Goal: Complete application form

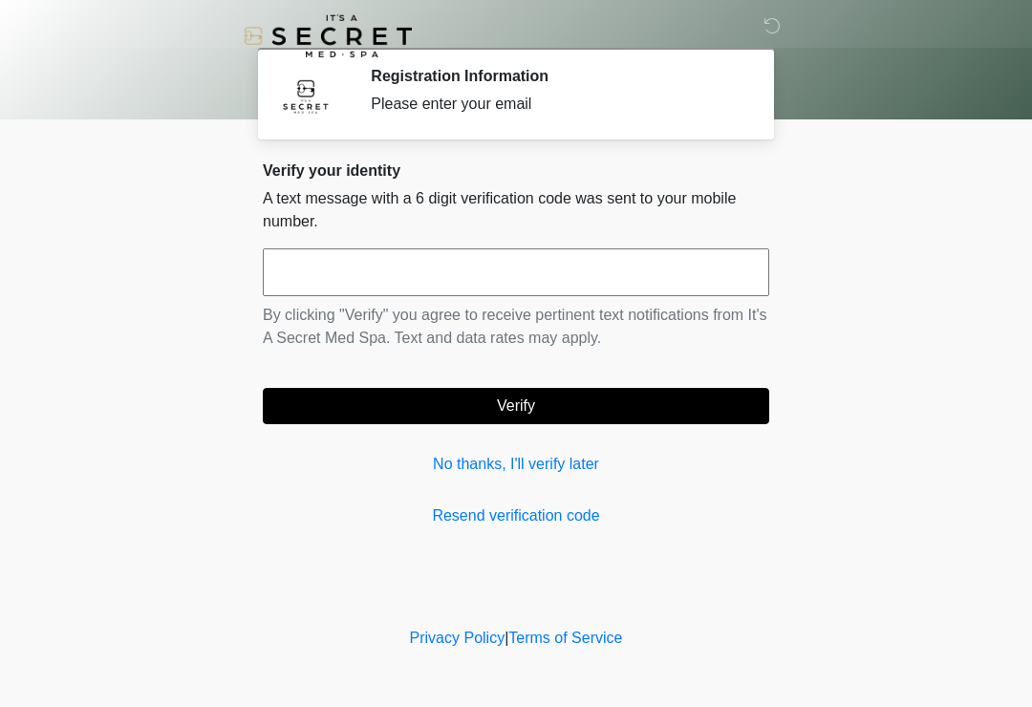
click at [523, 471] on link "No thanks, I'll verify later" at bounding box center [516, 464] width 506 height 23
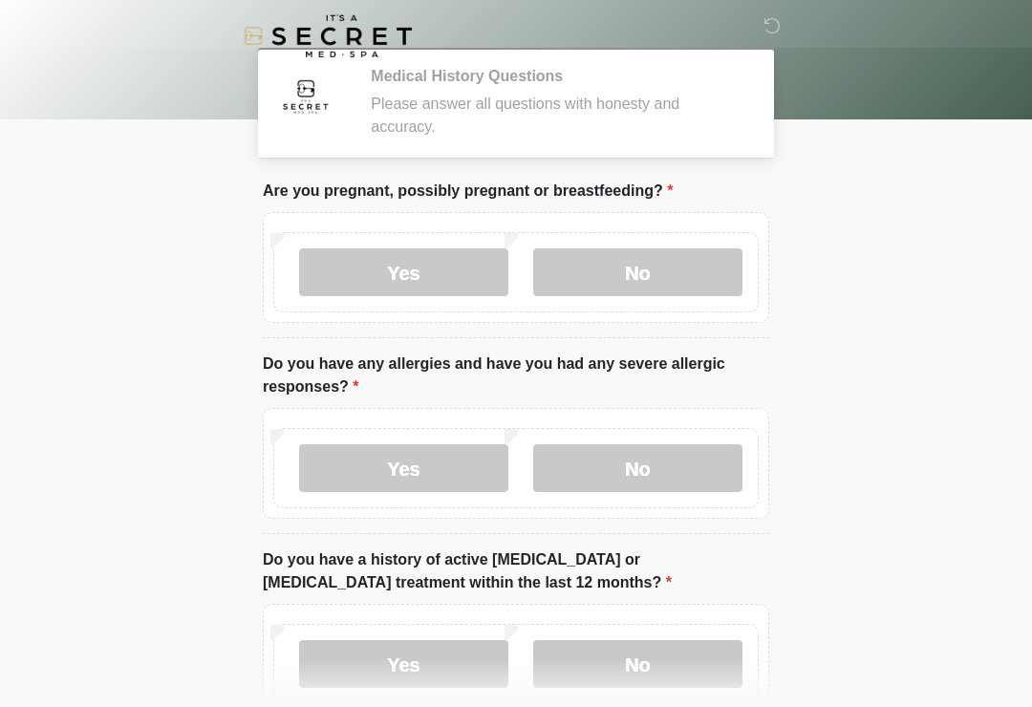
click at [663, 263] on label "No" at bounding box center [637, 272] width 209 height 48
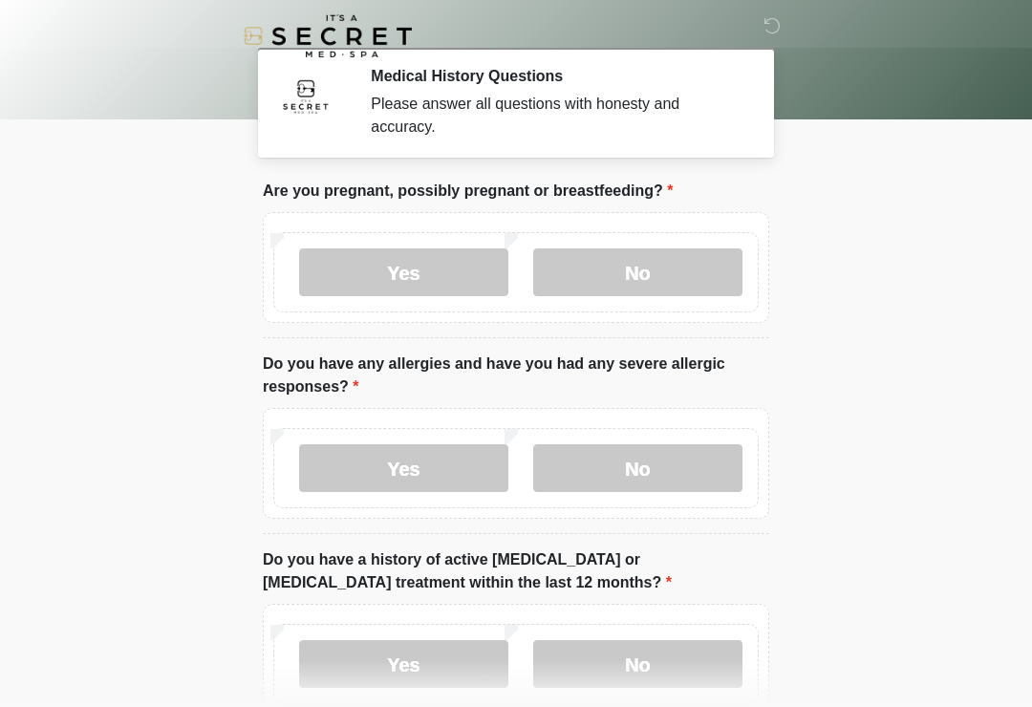
click at [647, 484] on label "No" at bounding box center [637, 468] width 209 height 48
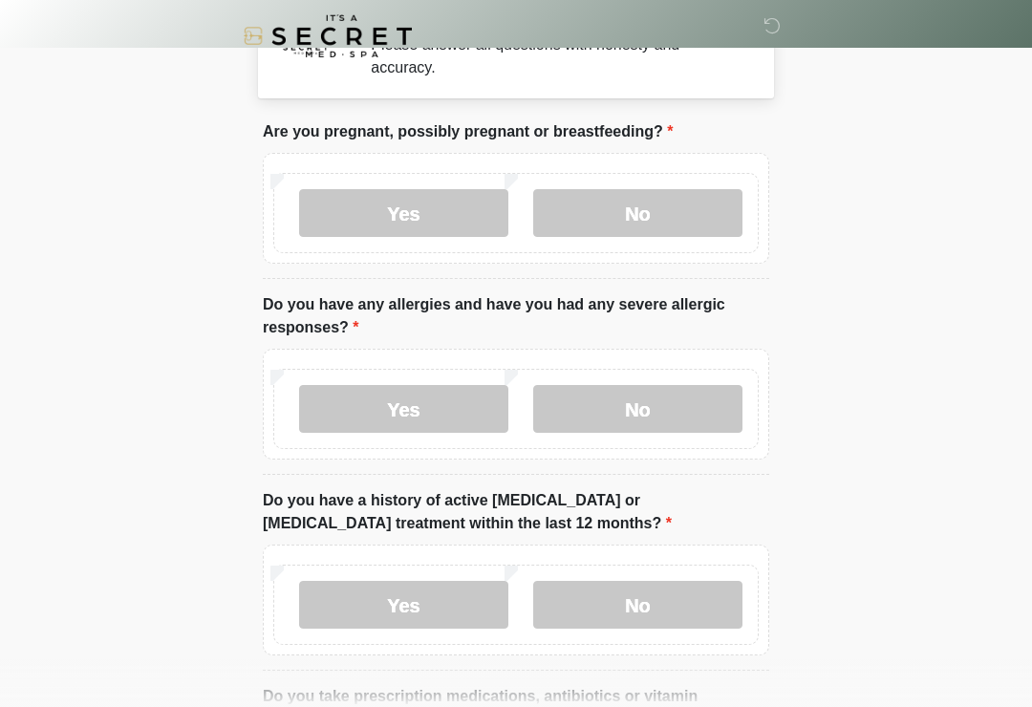
scroll to position [240, 0]
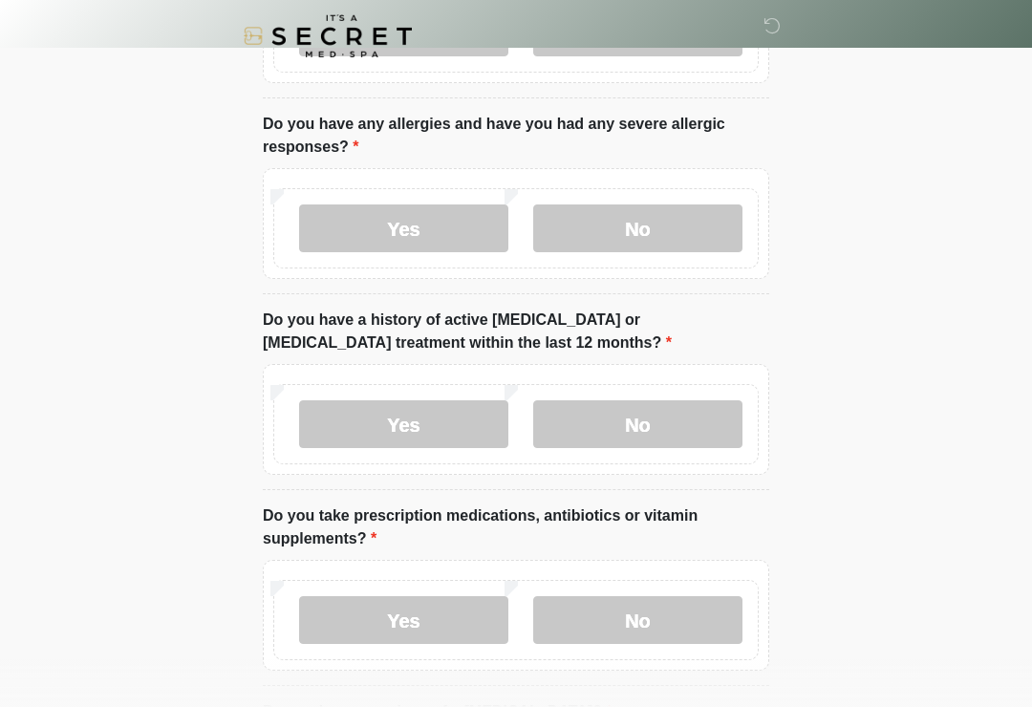
click at [656, 424] on label "No" at bounding box center [637, 424] width 209 height 48
click at [633, 604] on label "No" at bounding box center [637, 620] width 209 height 48
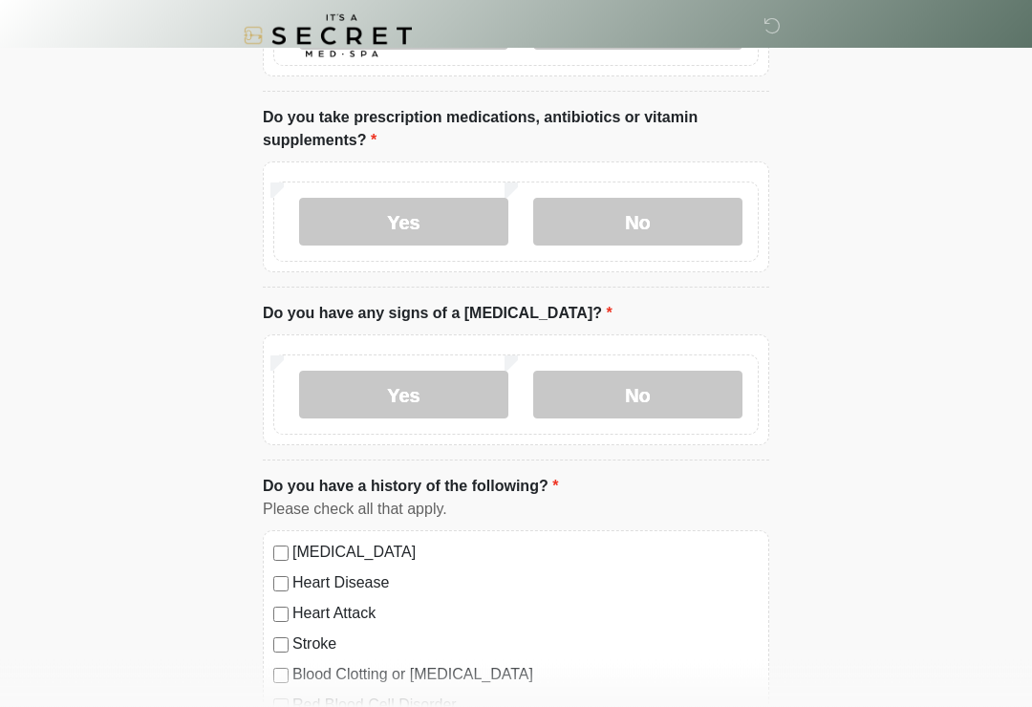
click at [658, 390] on label "No" at bounding box center [637, 396] width 209 height 48
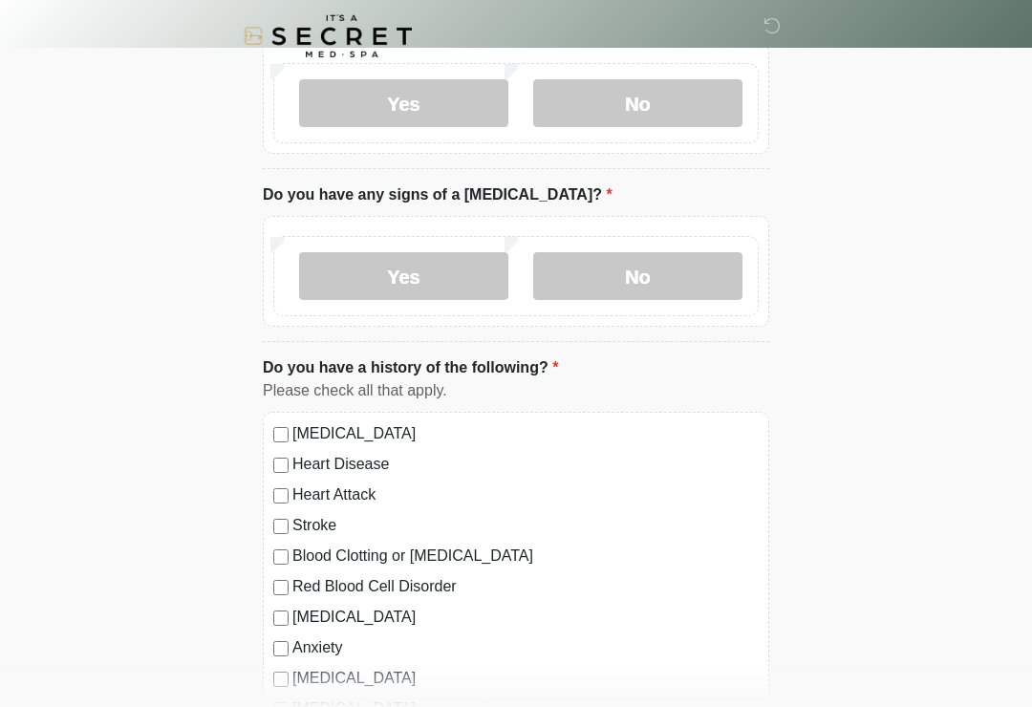
scroll to position [959, 0]
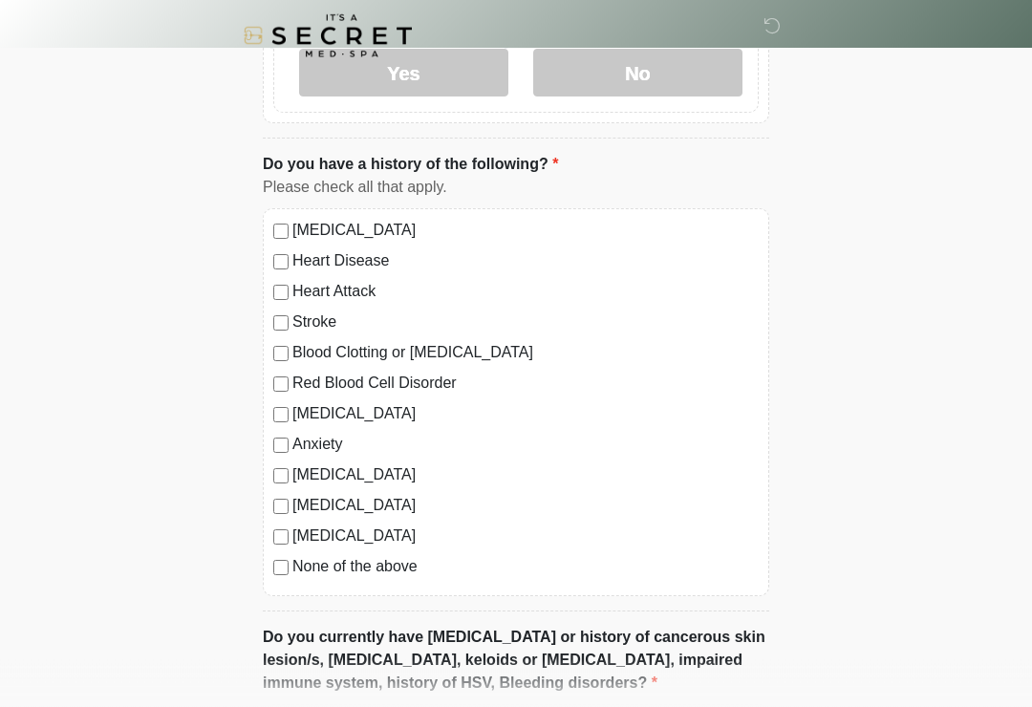
click at [264, 573] on div "[MEDICAL_DATA] Heart Disease Heart Attack Stroke Blood Clotting or [MEDICAL_DAT…" at bounding box center [516, 403] width 506 height 388
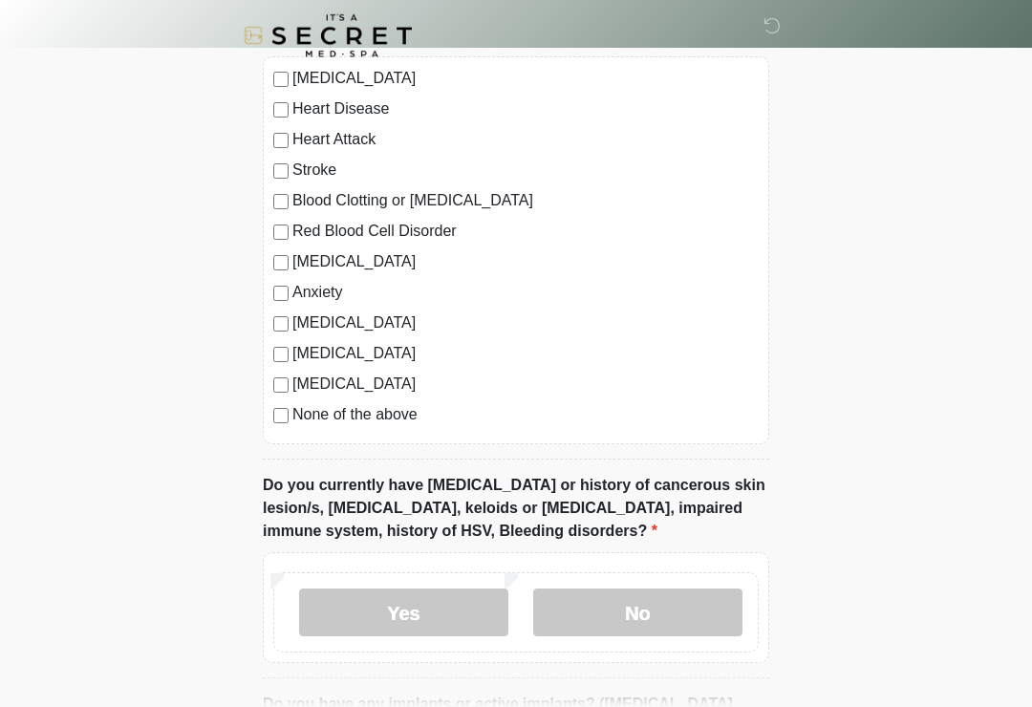
scroll to position [1457, 0]
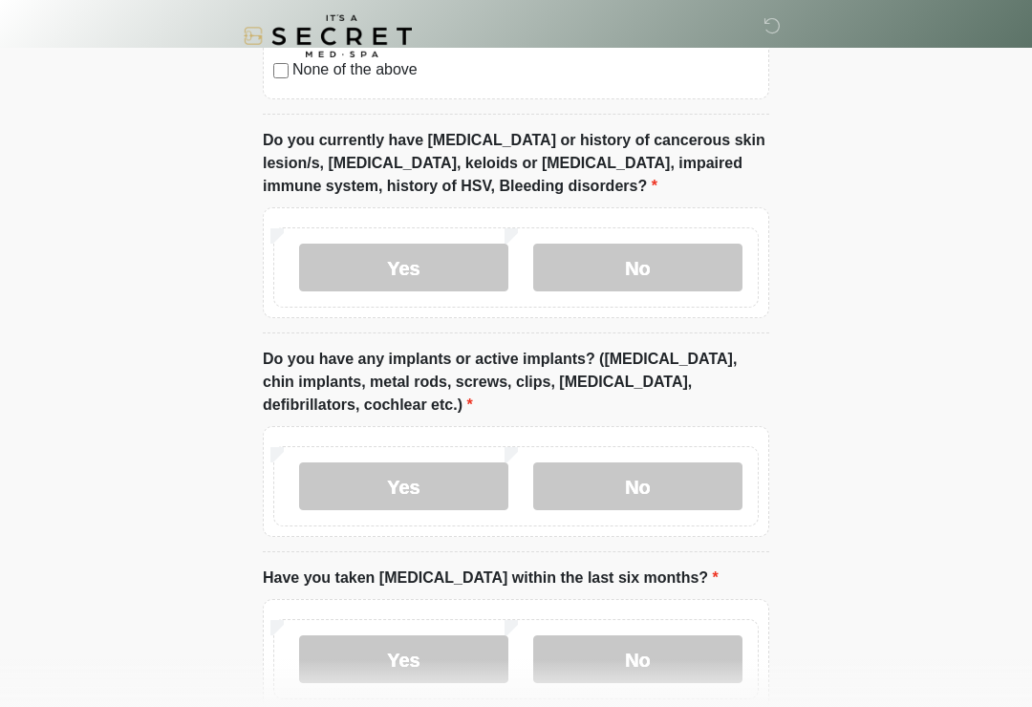
click at [659, 248] on label "No" at bounding box center [637, 268] width 209 height 48
click at [664, 486] on label "No" at bounding box center [637, 486] width 209 height 48
click at [629, 665] on label "No" at bounding box center [637, 659] width 209 height 48
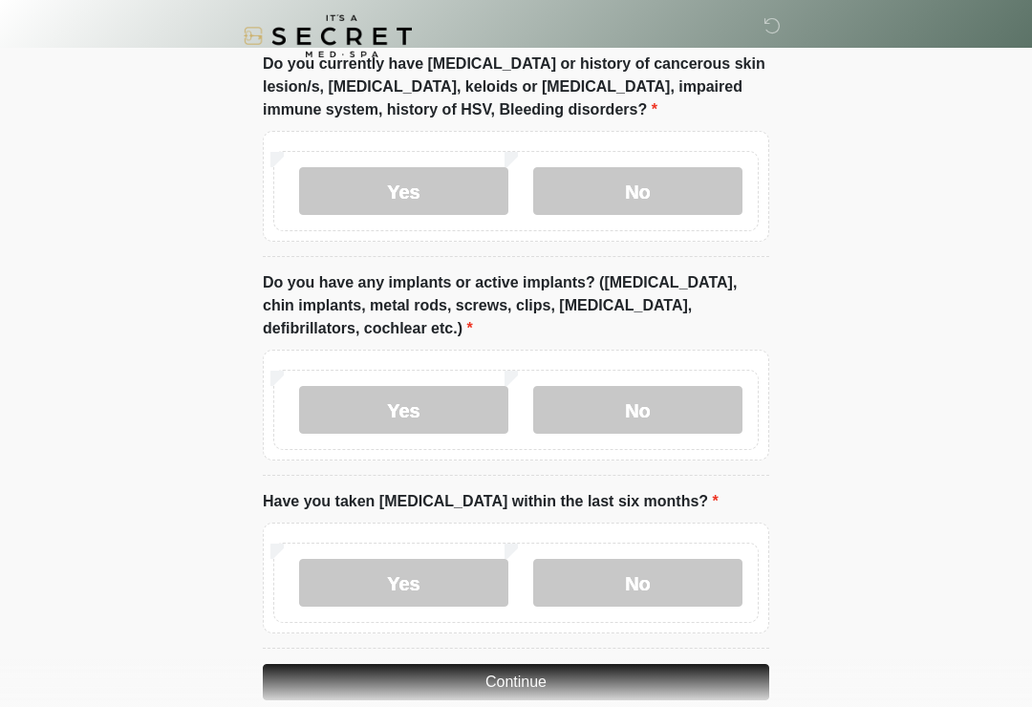
scroll to position [1596, 0]
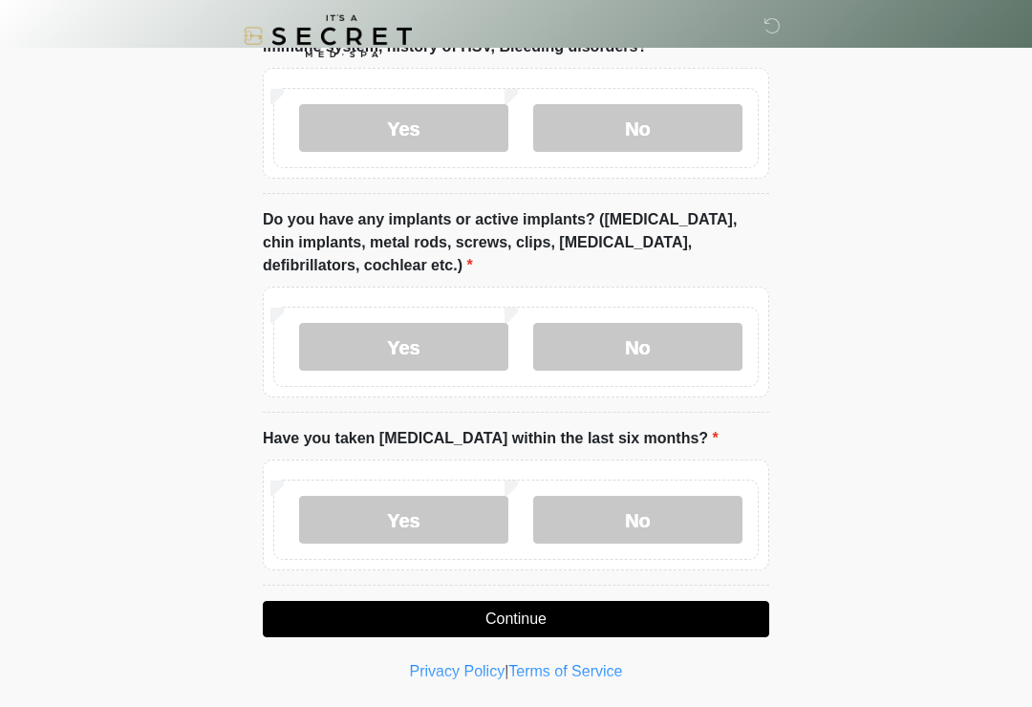
click at [602, 610] on button "Continue" at bounding box center [516, 619] width 506 height 36
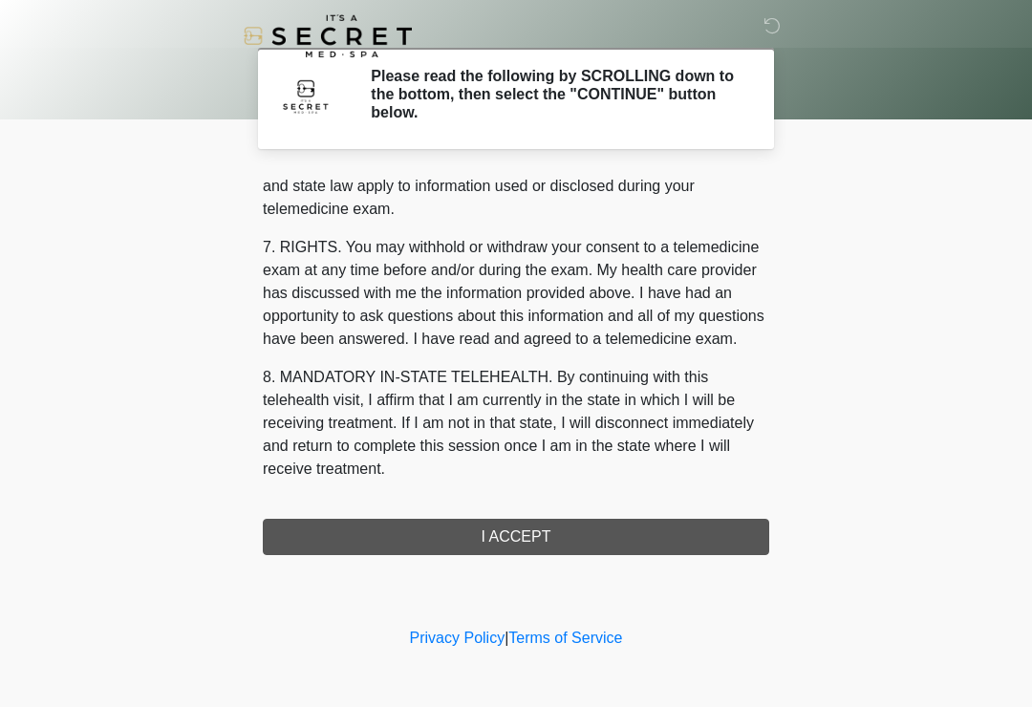
scroll to position [783, 0]
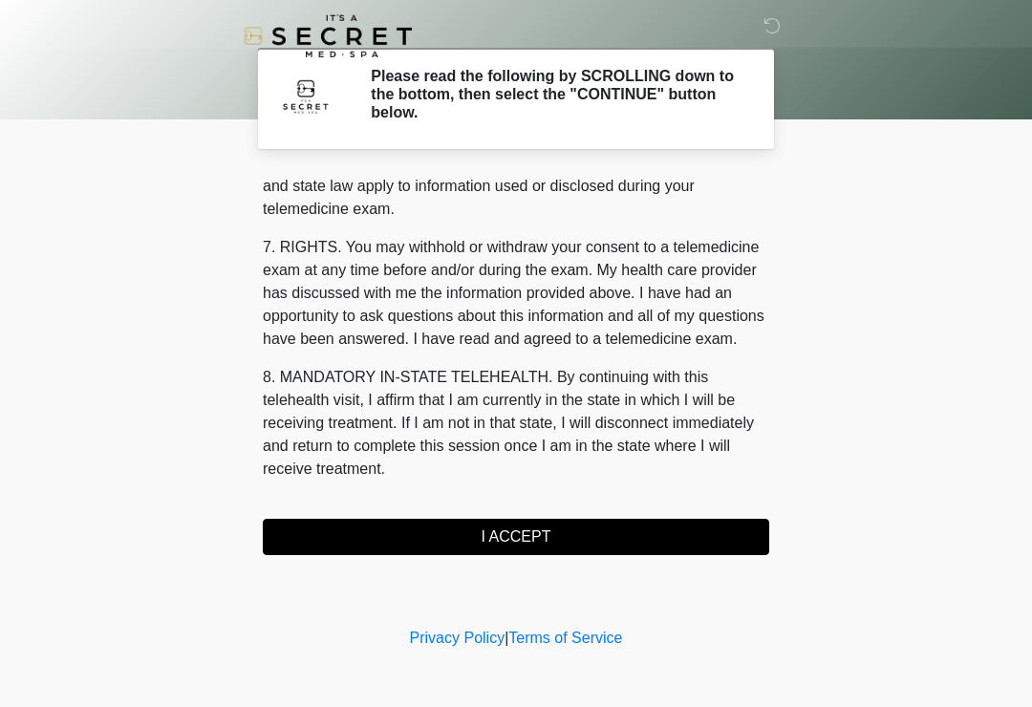
click at [538, 542] on button "I ACCEPT" at bounding box center [516, 537] width 506 height 36
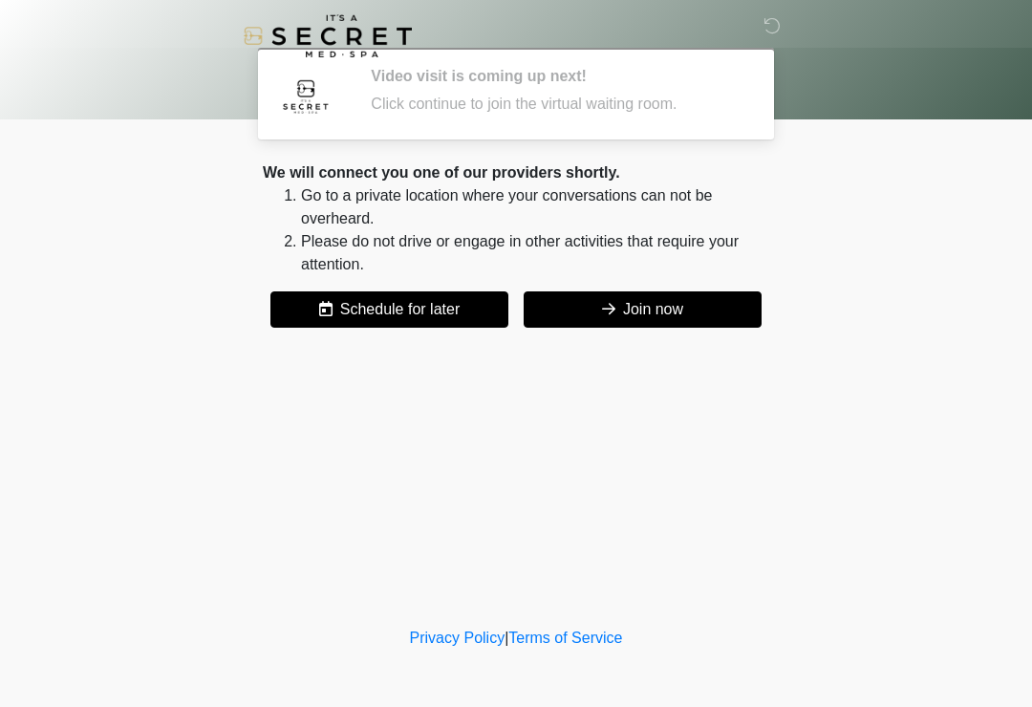
click at [690, 304] on button "Join now" at bounding box center [642, 309] width 238 height 36
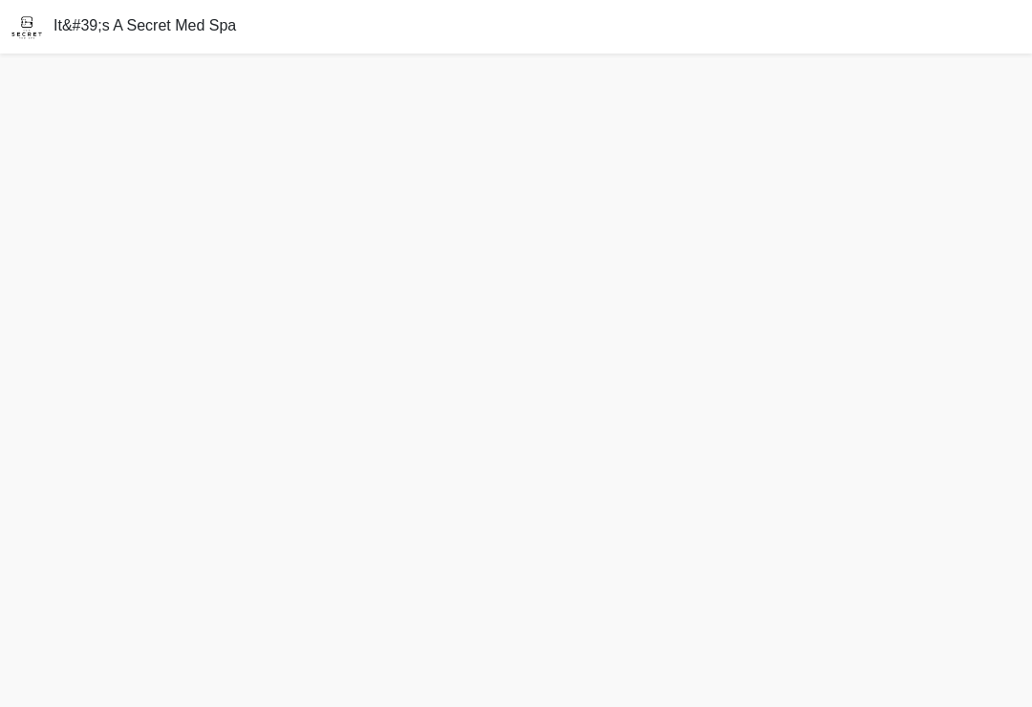
click at [29, 51] on img at bounding box center [26, 26] width 53 height 53
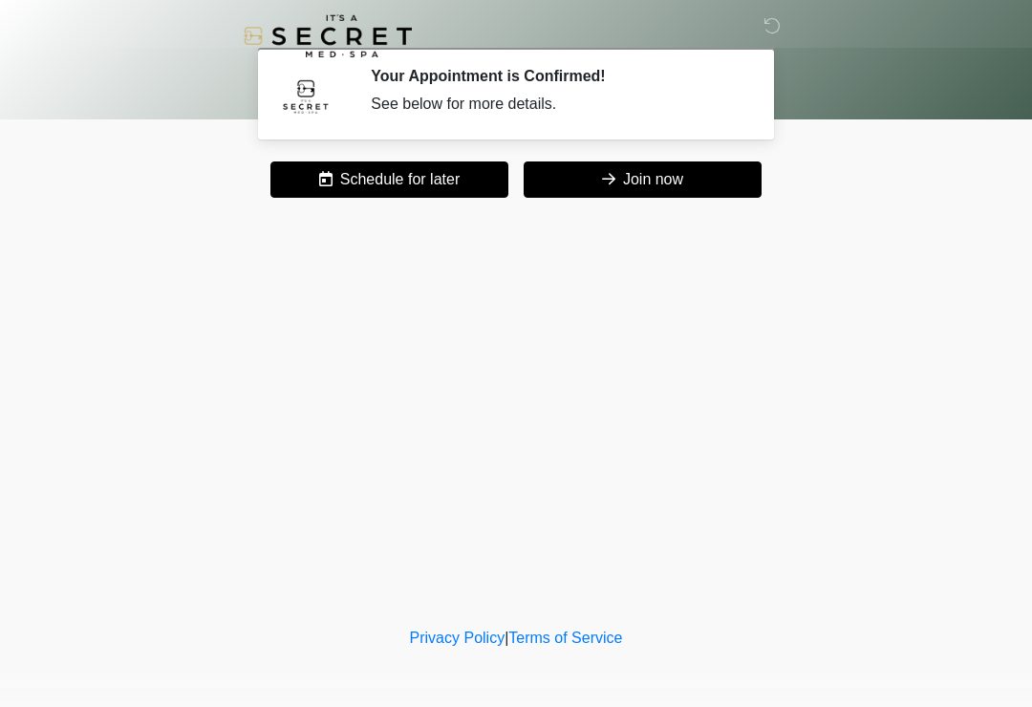
click at [576, 188] on button "Join now" at bounding box center [642, 179] width 238 height 36
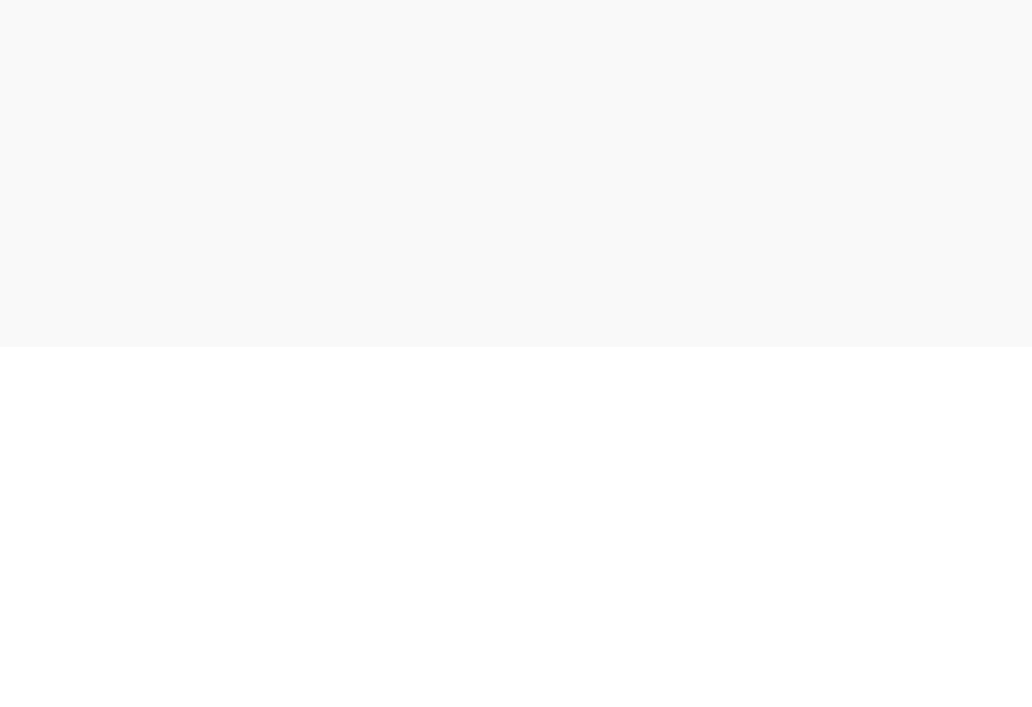
scroll to position [6, 0]
